Goal: Task Accomplishment & Management: Use online tool/utility

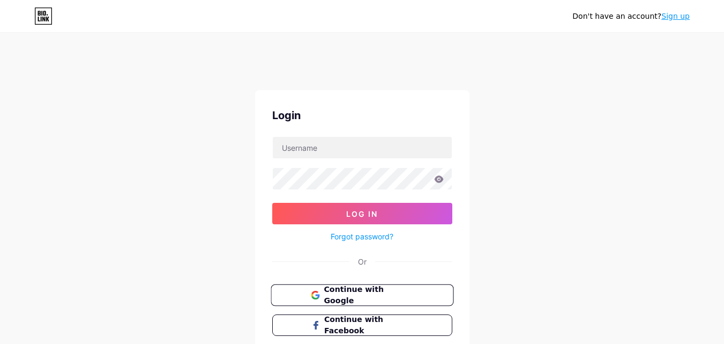
click at [348, 294] on span "Continue with Google" at bounding box center [369, 295] width 90 height 23
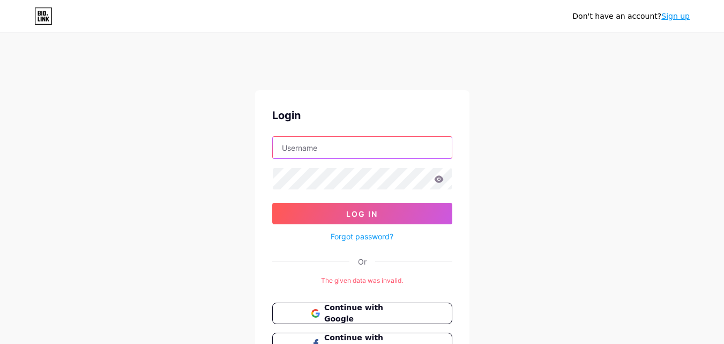
click at [337, 147] on input "text" at bounding box center [362, 147] width 179 height 21
type input "[EMAIL_ADDRESS][DOMAIN_NAME]"
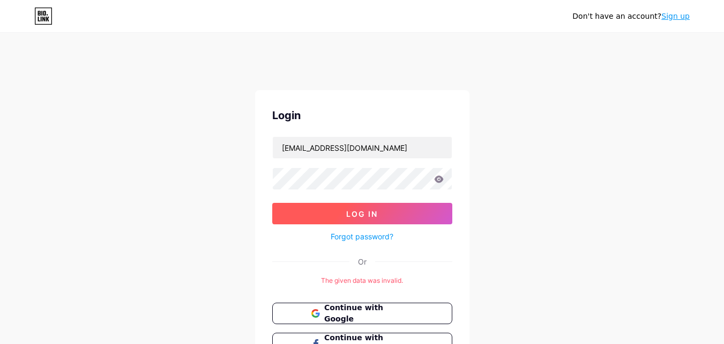
click at [376, 218] on button "Log In" at bounding box center [362, 213] width 180 height 21
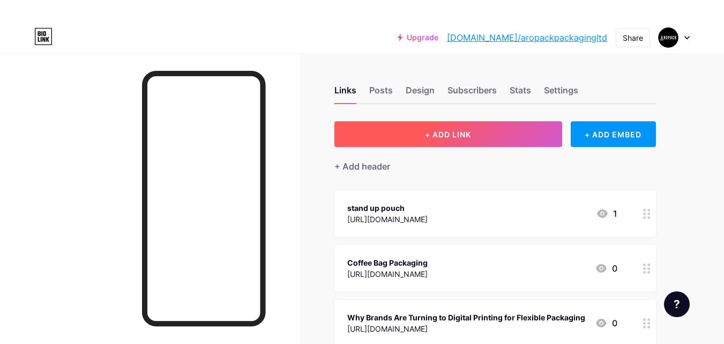
click at [444, 132] on span "+ ADD LINK" at bounding box center [448, 134] width 46 height 9
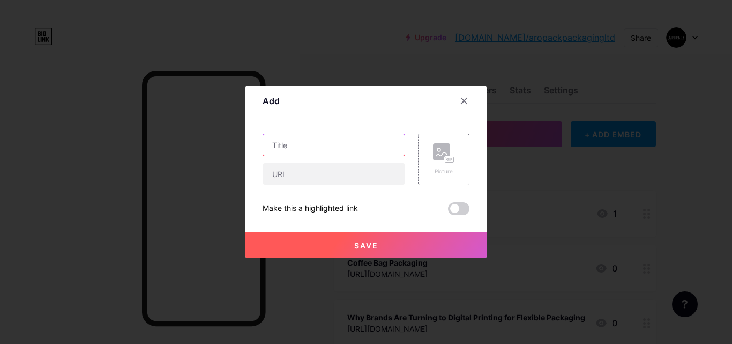
click at [349, 150] on input "text" at bounding box center [334, 144] width 142 height 21
paste input "Recyclable Pouches – Sustainable Packaging by Aropack"
type input "Recyclable Pouches – Sustainable Packaging by Aropack"
click at [319, 187] on div "Recyclable Pouches – Sustainable Packaging by Aropack Picture Make this a highl…" at bounding box center [366, 174] width 207 height 81
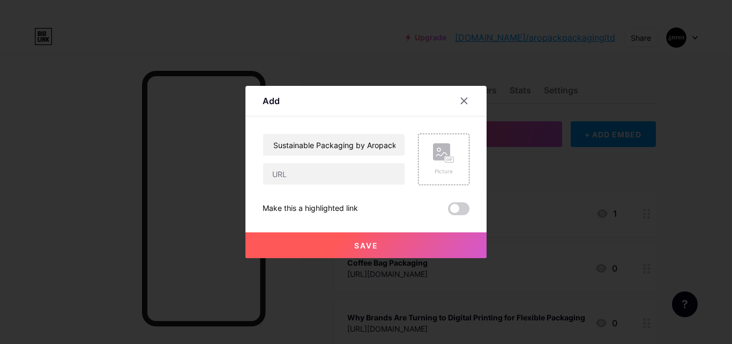
scroll to position [0, 0]
drag, startPoint x: 314, startPoint y: 170, endPoint x: 279, endPoint y: 116, distance: 65.1
click at [314, 170] on input "text" at bounding box center [334, 173] width 142 height 21
paste input "https://issuu.com/aropackpackagingltd/docs/recyclable_pouches_sustainable_packa…"
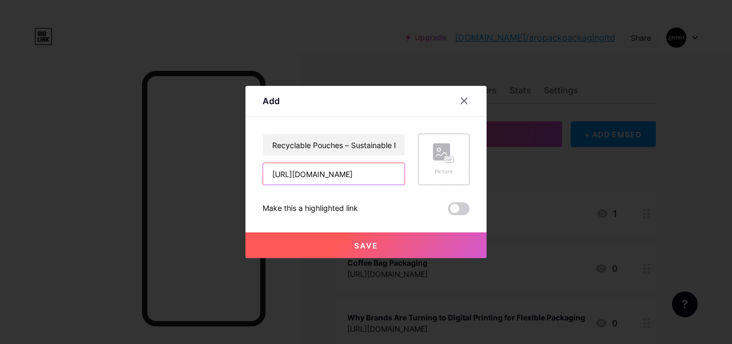
type input "https://issuu.com/aropackpackagingltd/docs/recyclable_pouches_sustainable_packa…"
click at [449, 158] on rect at bounding box center [450, 159] width 9 height 5
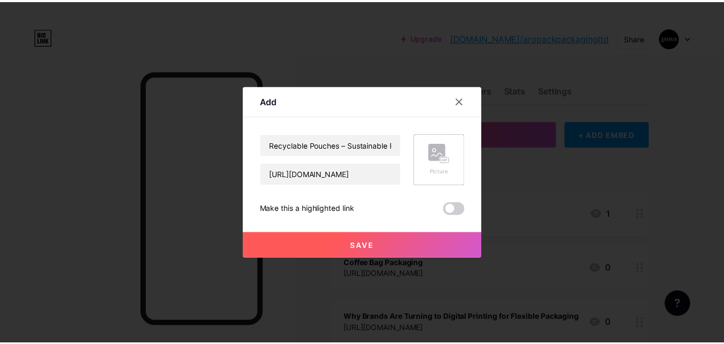
scroll to position [0, 0]
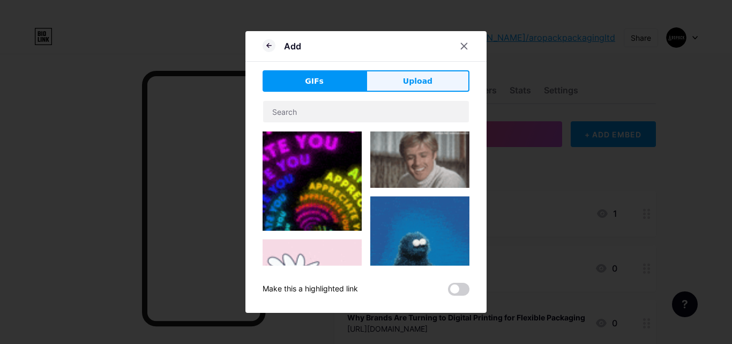
click at [402, 87] on button "Upload" at bounding box center [417, 80] width 103 height 21
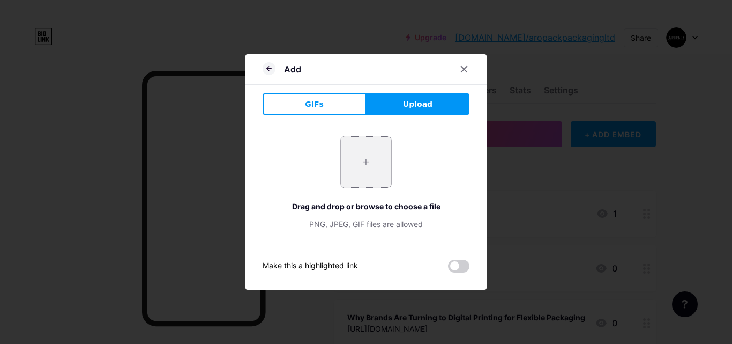
click at [356, 162] on input "file" at bounding box center [366, 162] width 50 height 50
type input "C:\fakepath\Aropack-Cover_3-1536x1149.webp"
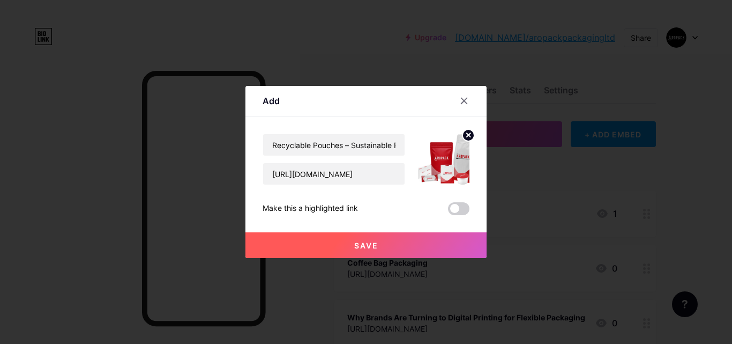
click at [370, 244] on span "Save" at bounding box center [366, 245] width 24 height 9
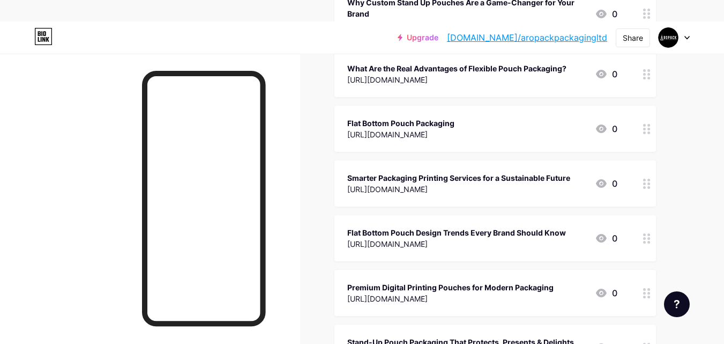
scroll to position [1019, 0]
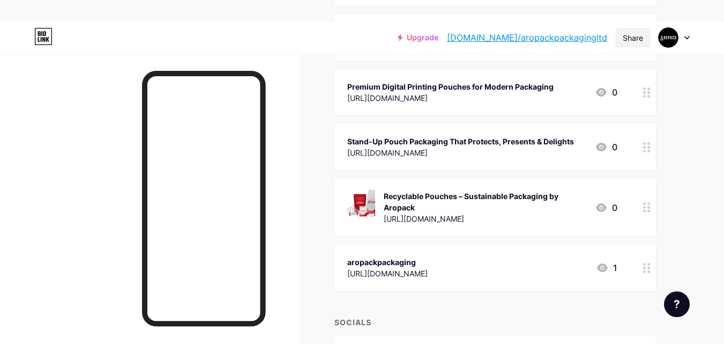
click at [630, 34] on div "Share" at bounding box center [633, 37] width 20 height 11
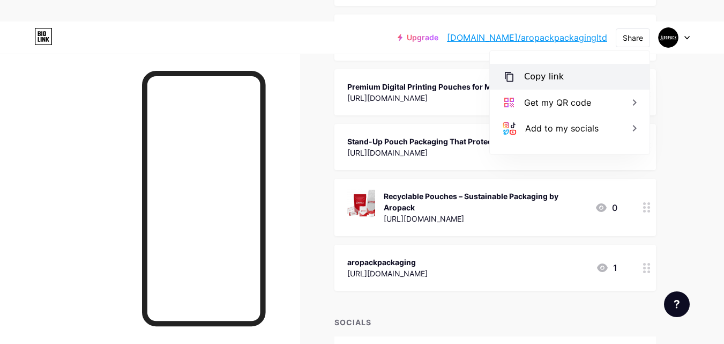
click at [550, 76] on div "Copy link" at bounding box center [544, 76] width 40 height 13
click at [537, 82] on div "Copy link" at bounding box center [544, 76] width 40 height 13
